Goal: Information Seeking & Learning: Learn about a topic

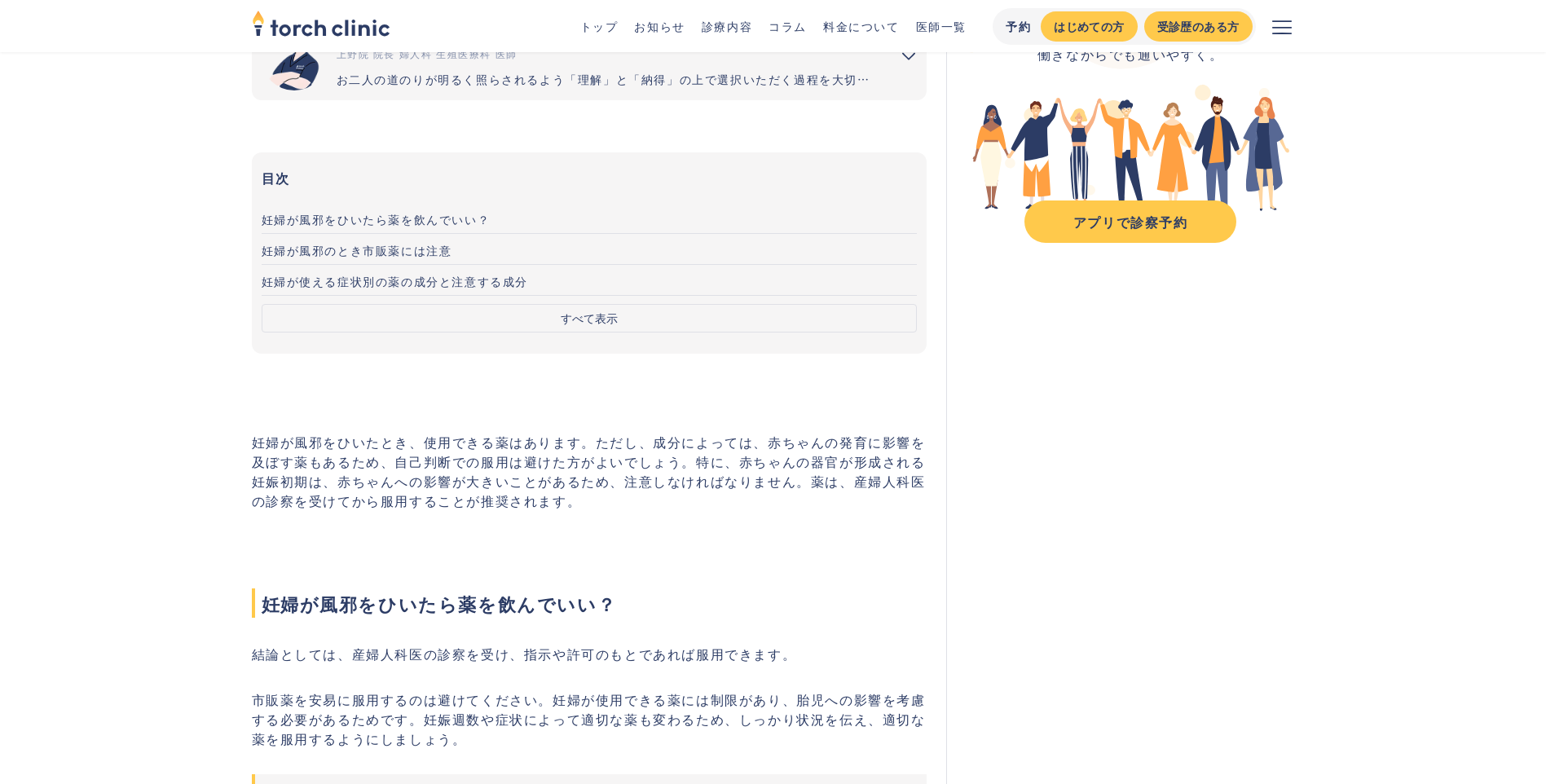
scroll to position [244, 0]
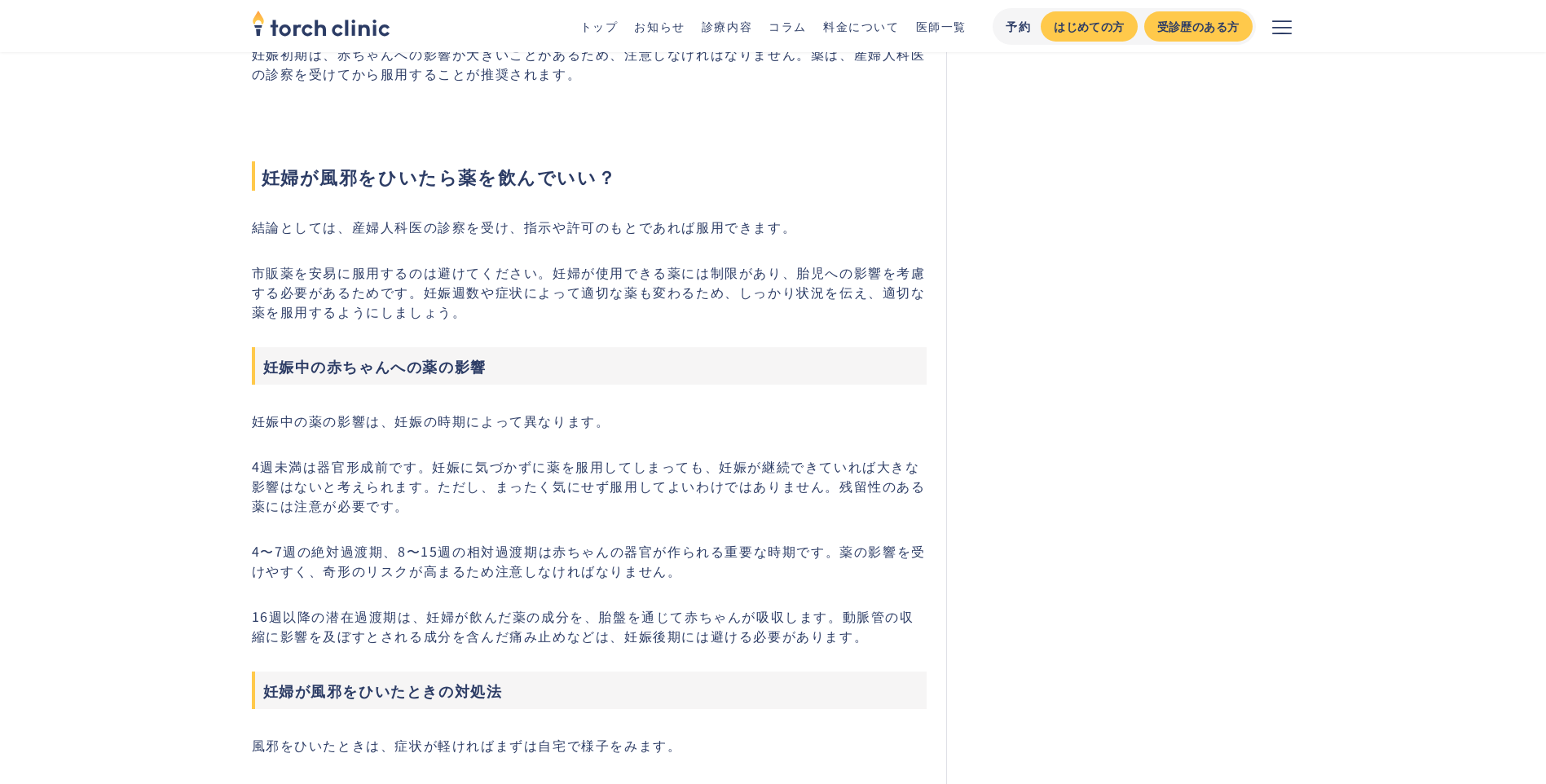
scroll to position [651, 0]
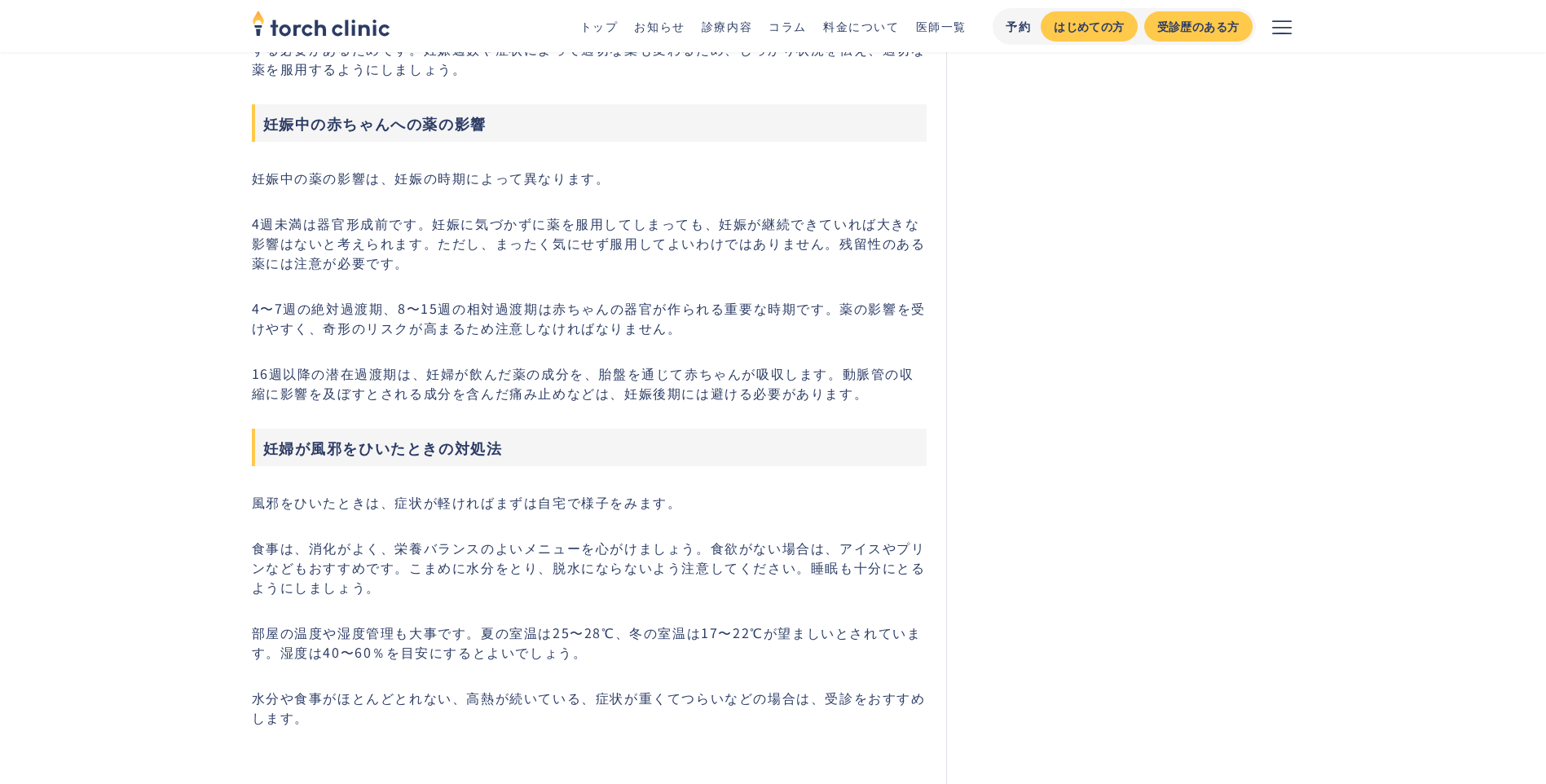
scroll to position [978, 0]
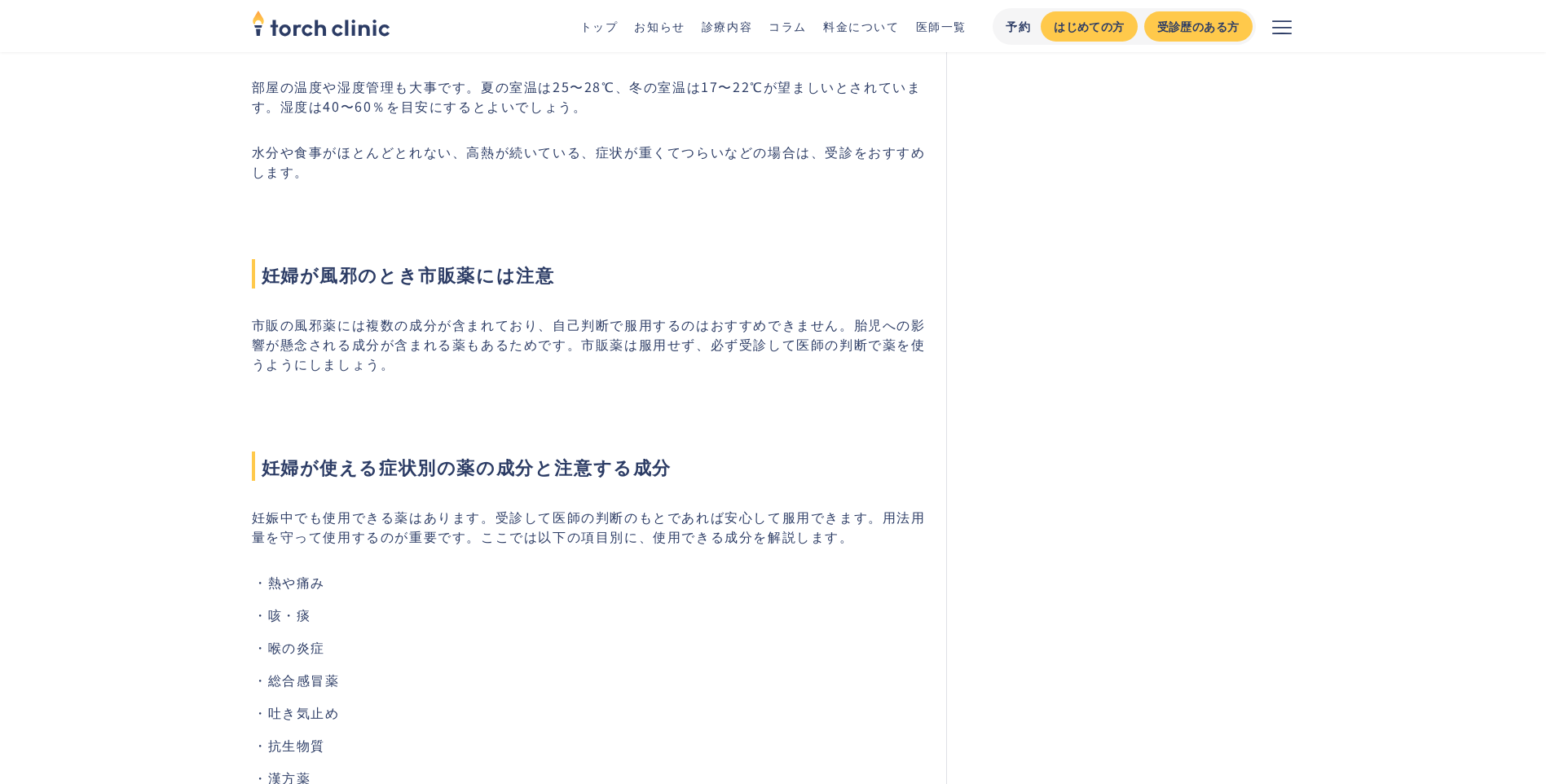
scroll to position [1466, 0]
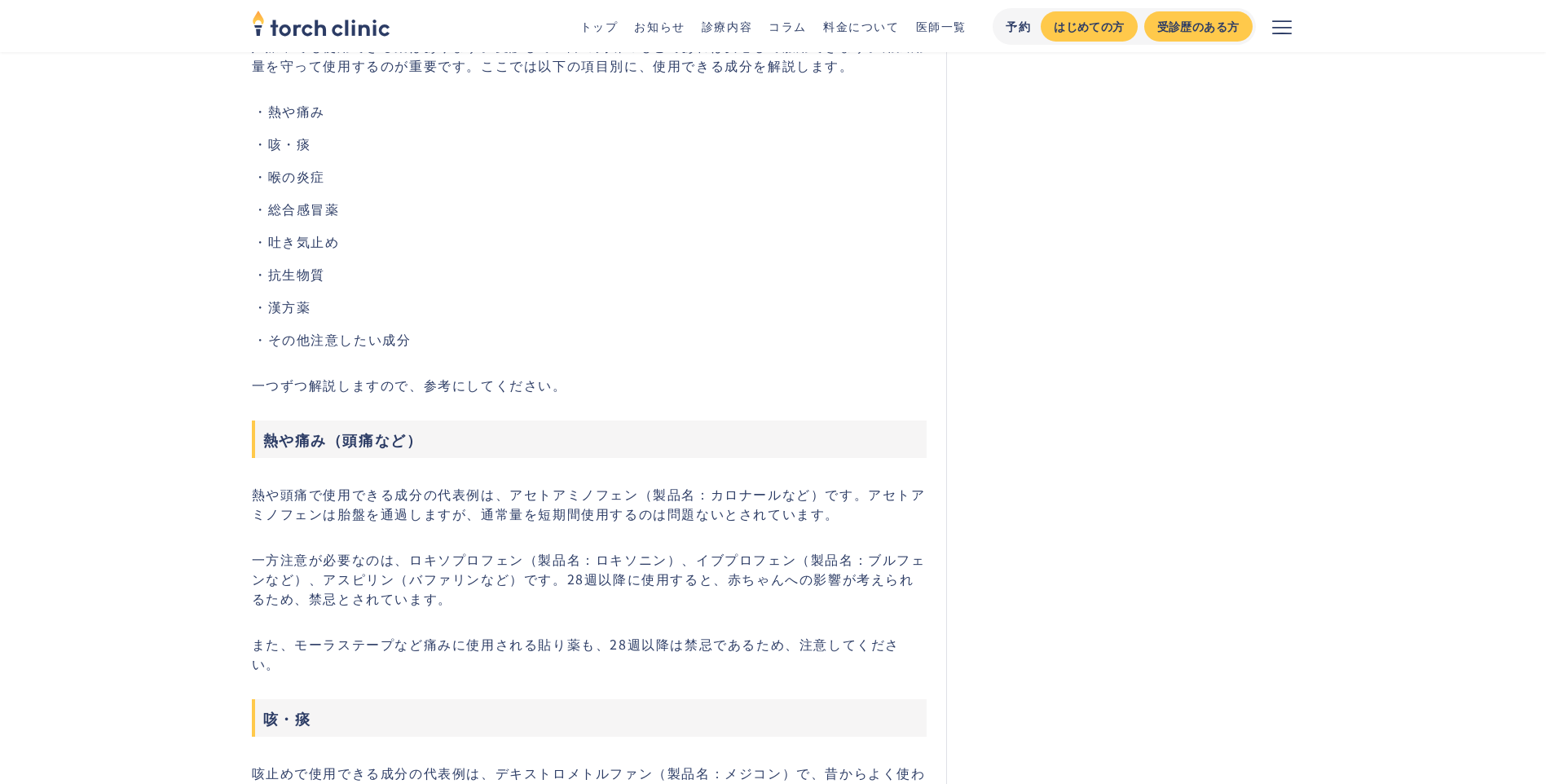
scroll to position [1955, 0]
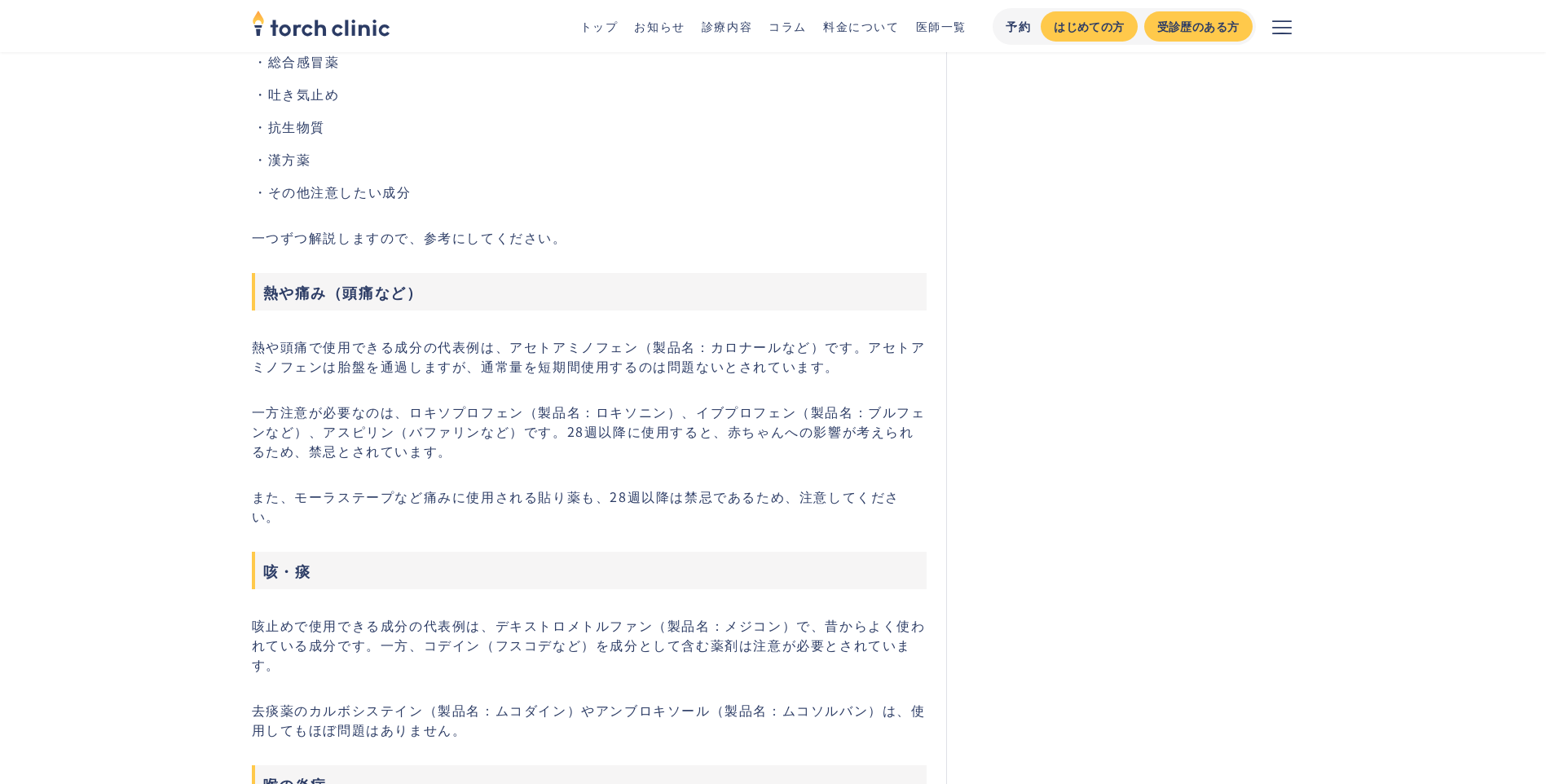
scroll to position [2443, 0]
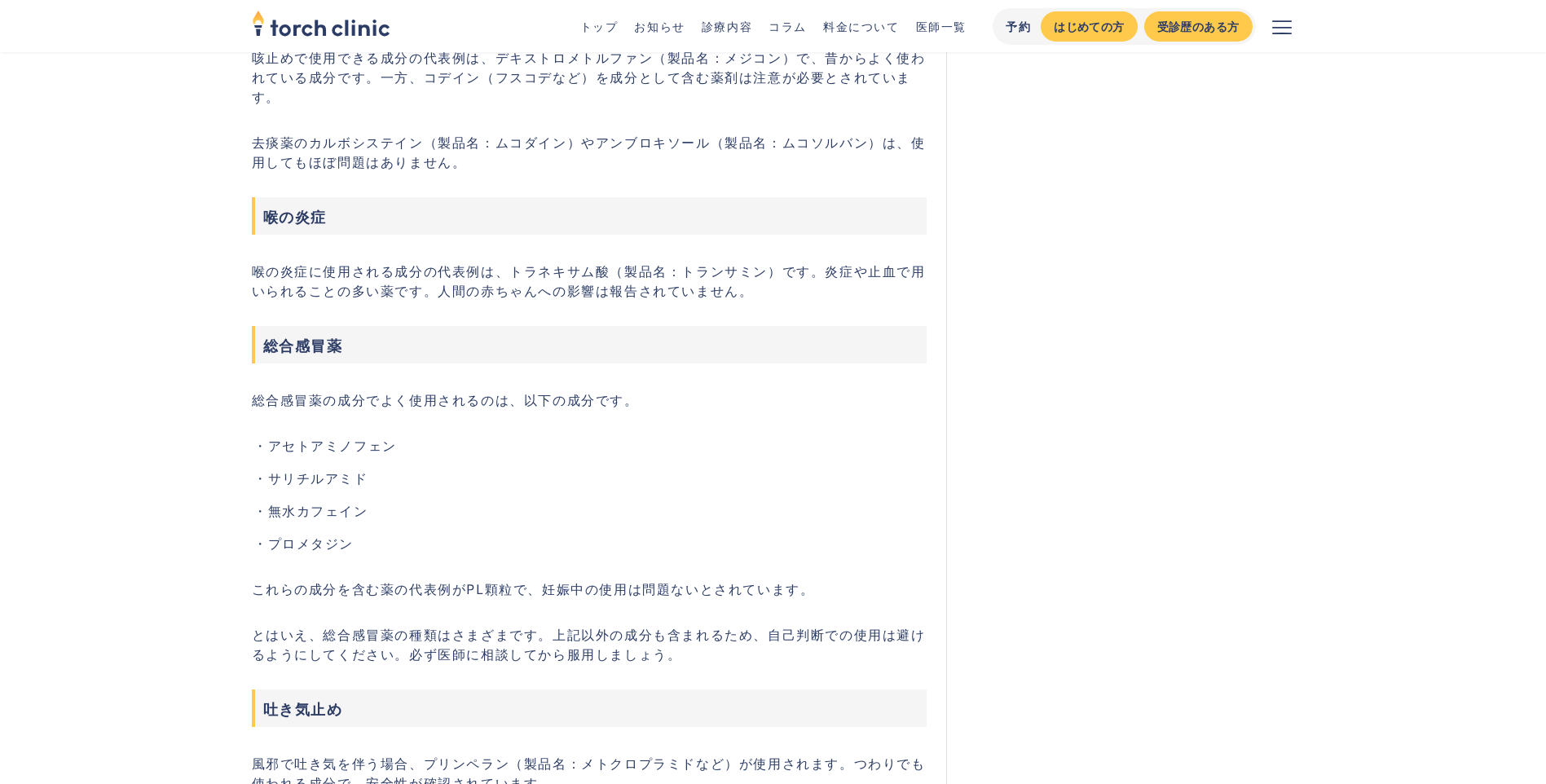
scroll to position [2689, 0]
